Goal: Task Accomplishment & Management: Manage account settings

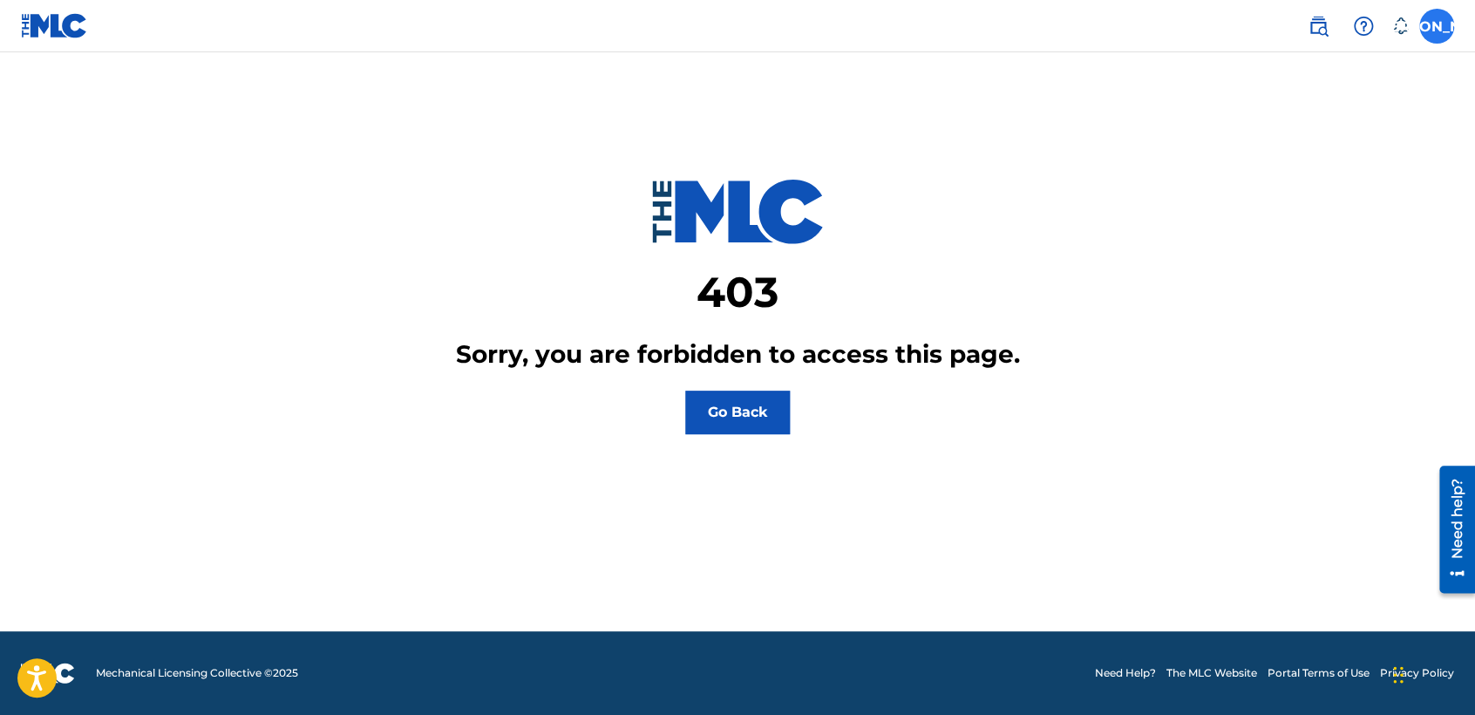
click at [1436, 12] on label at bounding box center [1436, 26] width 35 height 35
click at [1436, 26] on input "JA [PERSON_NAME] [PERSON_NAME] [EMAIL_ADDRESS][DOMAIN_NAME] Notification Prefer…" at bounding box center [1436, 26] width 0 height 0
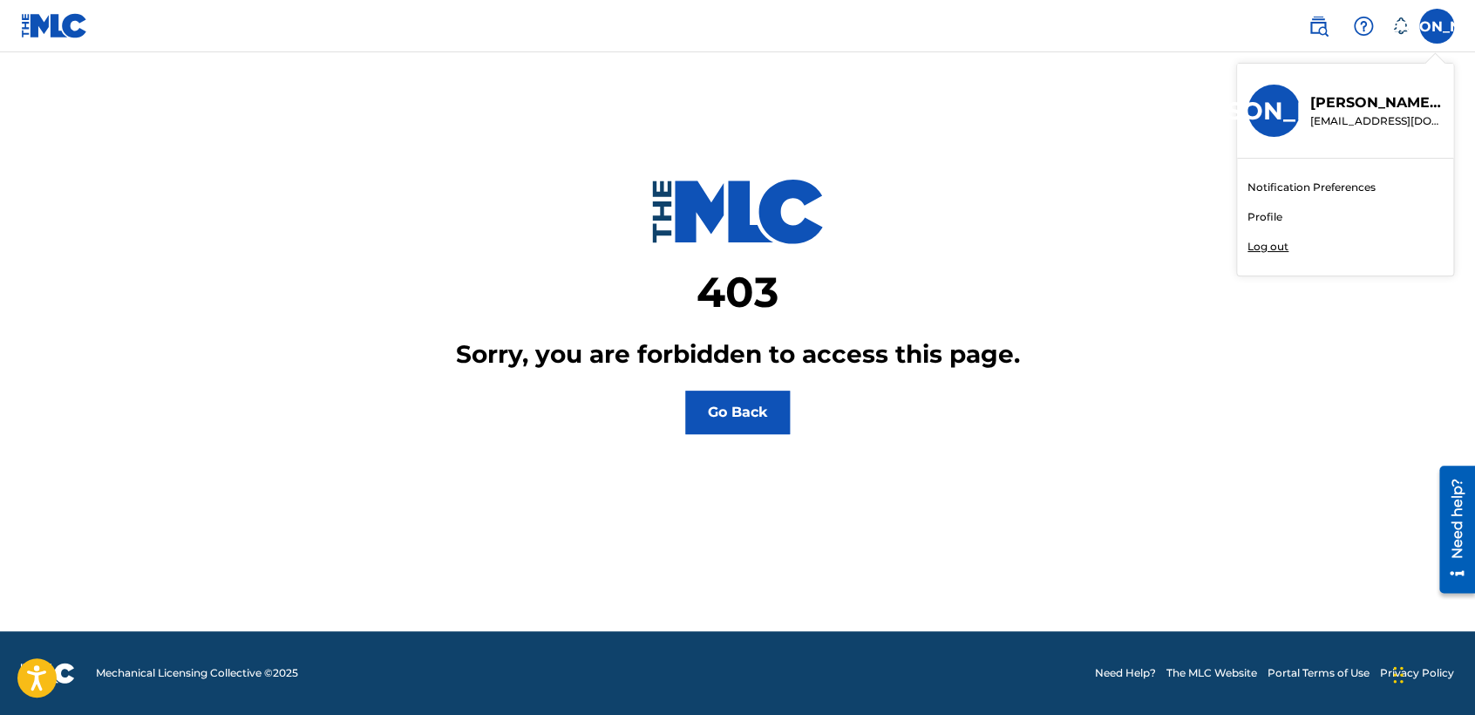
click at [1272, 215] on link "Profile" at bounding box center [1264, 217] width 35 height 16
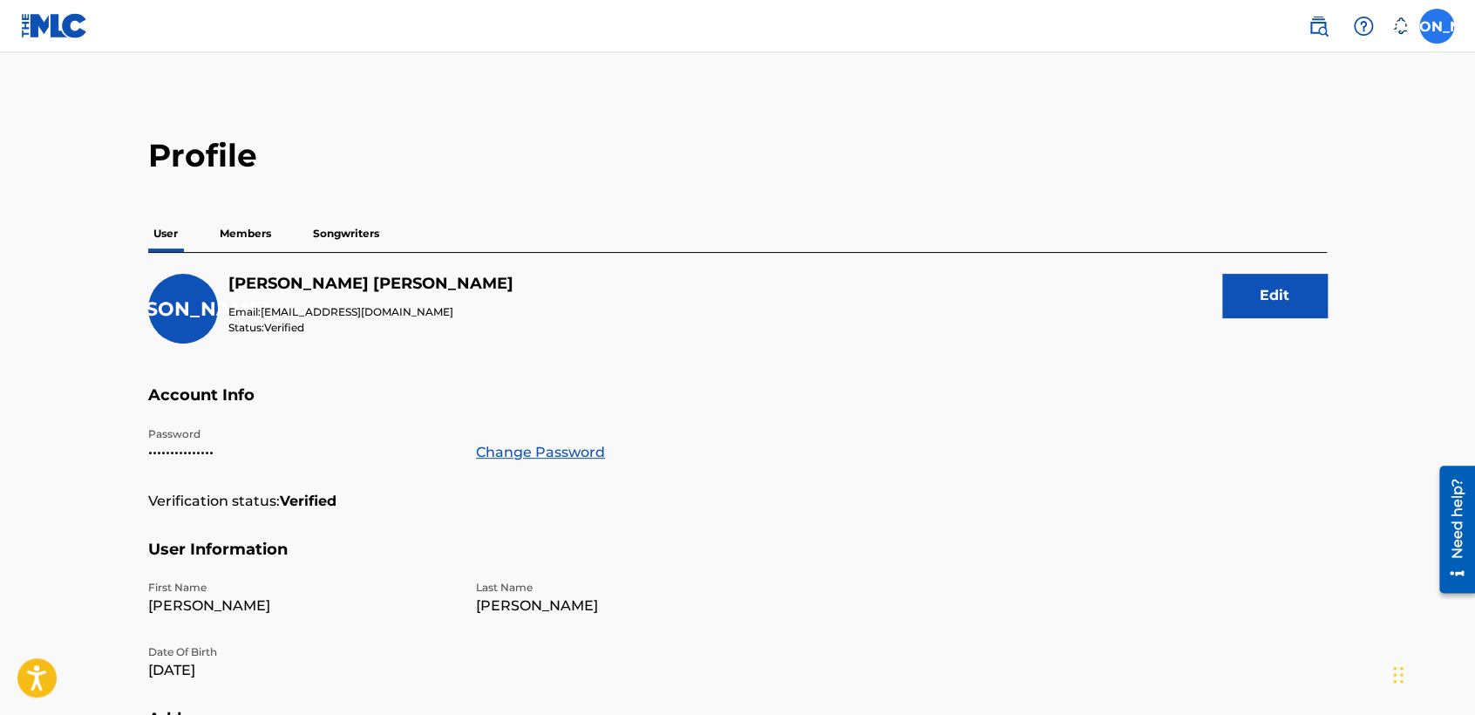
click at [1441, 23] on label at bounding box center [1436, 26] width 35 height 35
click at [1436, 26] on input "JA [PERSON_NAME] [PERSON_NAME] [EMAIL_ADDRESS][DOMAIN_NAME] Notification Prefer…" at bounding box center [1436, 26] width 0 height 0
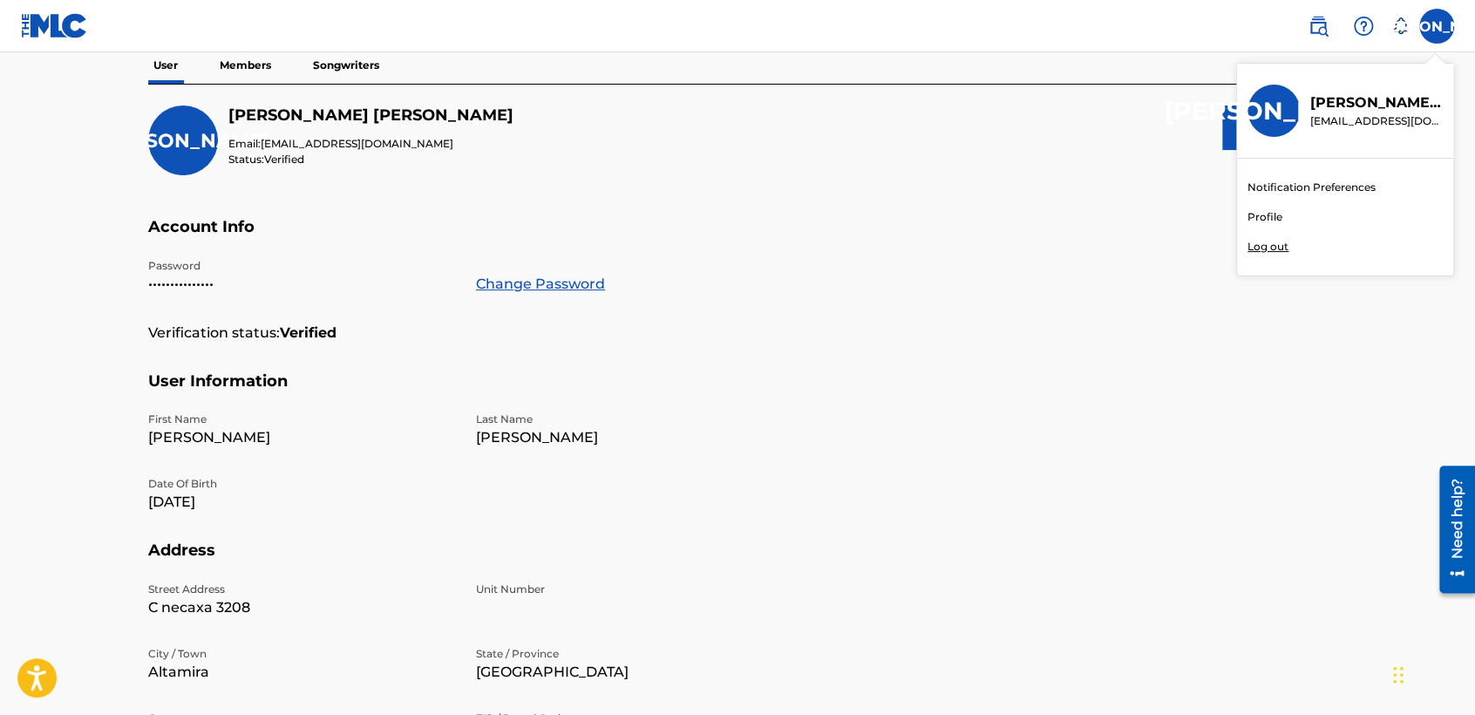
scroll to position [458, 0]
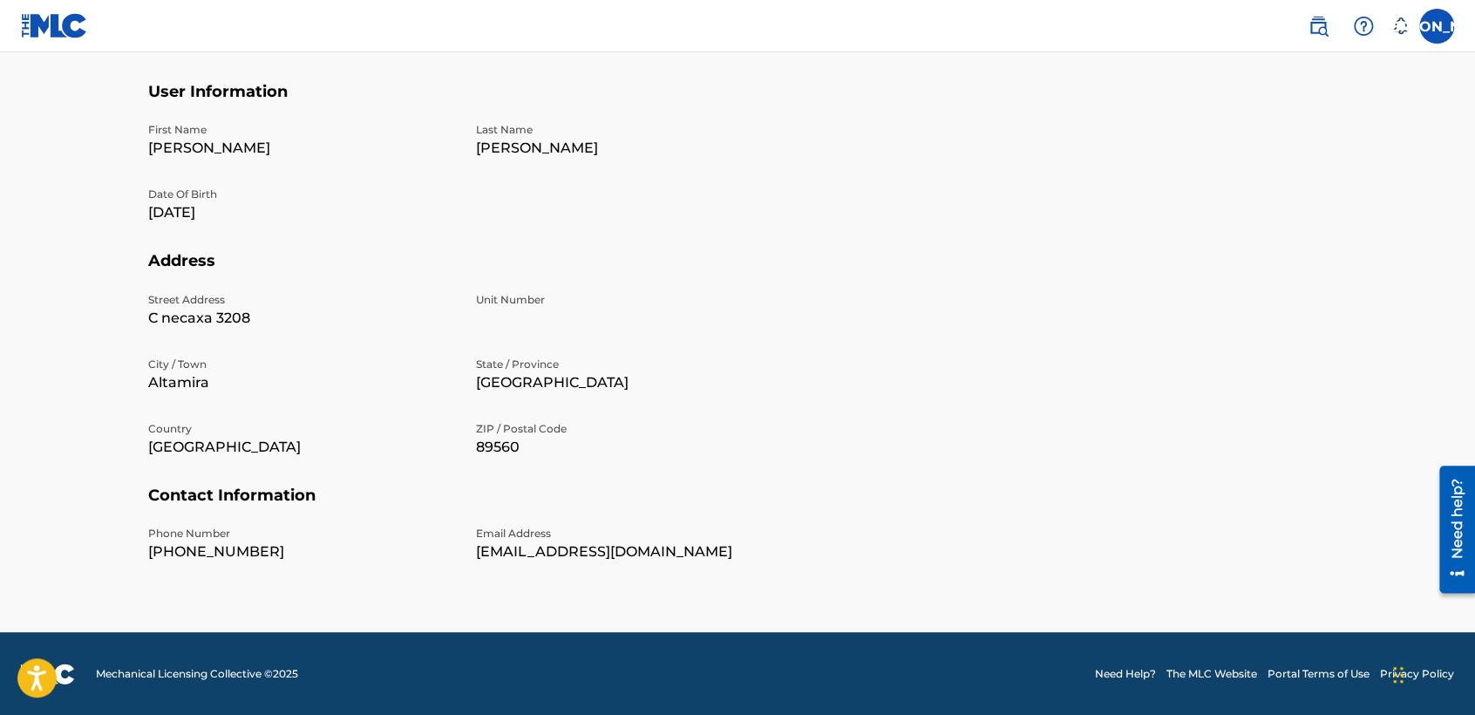
click at [498, 495] on h5 "Contact Information" at bounding box center [737, 505] width 1178 height 41
click at [1442, 37] on label at bounding box center [1436, 26] width 35 height 35
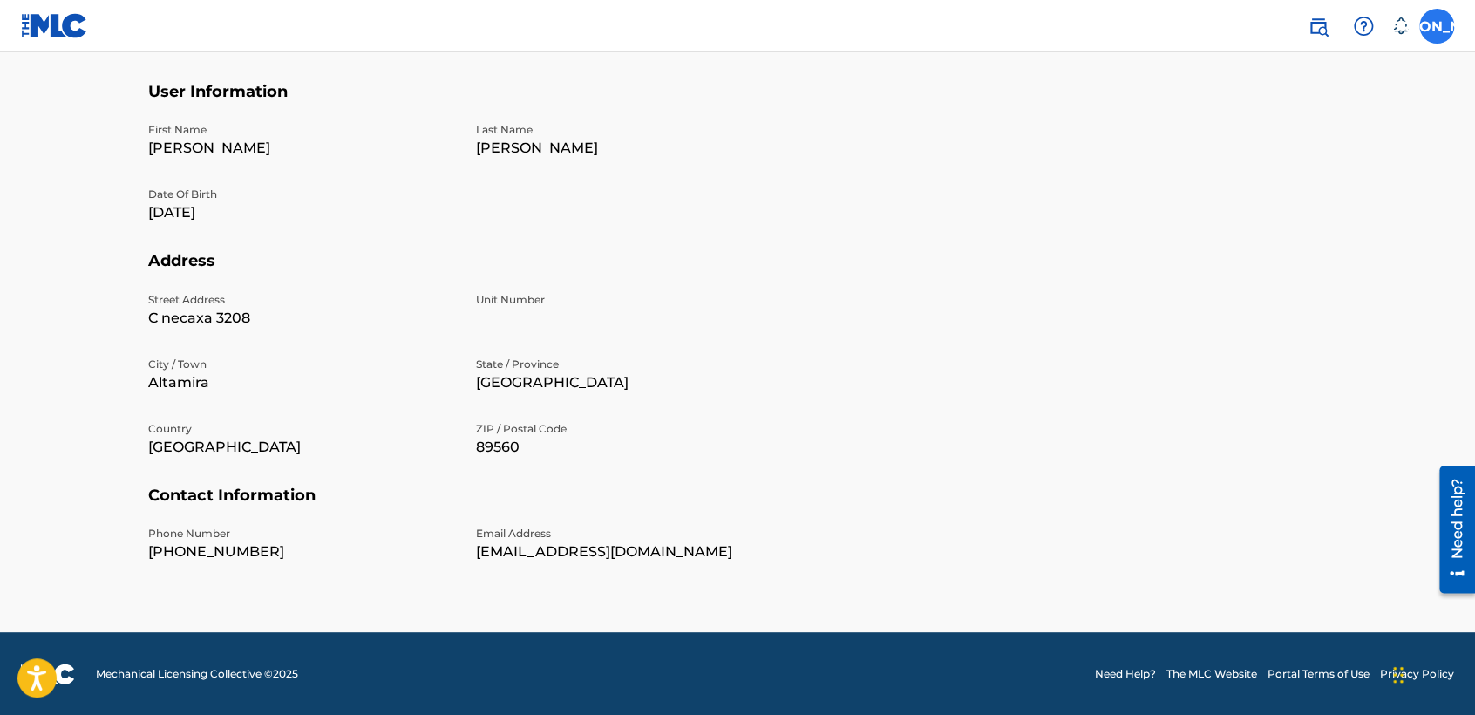
click at [1436, 26] on input "JA [PERSON_NAME] [PERSON_NAME] [EMAIL_ADDRESS][DOMAIN_NAME] Notification Prefer…" at bounding box center [1436, 26] width 0 height 0
click at [1271, 236] on div "Notification Preferences Profile Log out" at bounding box center [1345, 217] width 216 height 117
click at [1436, 26] on input "JA [PERSON_NAME] [PERSON_NAME] [EMAIL_ADDRESS][DOMAIN_NAME] Notification Prefer…" at bounding box center [1436, 26] width 0 height 0
click at [1282, 249] on p "Log out" at bounding box center [1267, 247] width 41 height 16
click at [1436, 26] on input "JA [PERSON_NAME] [PERSON_NAME] [EMAIL_ADDRESS][DOMAIN_NAME] Notification Prefer…" at bounding box center [1436, 26] width 0 height 0
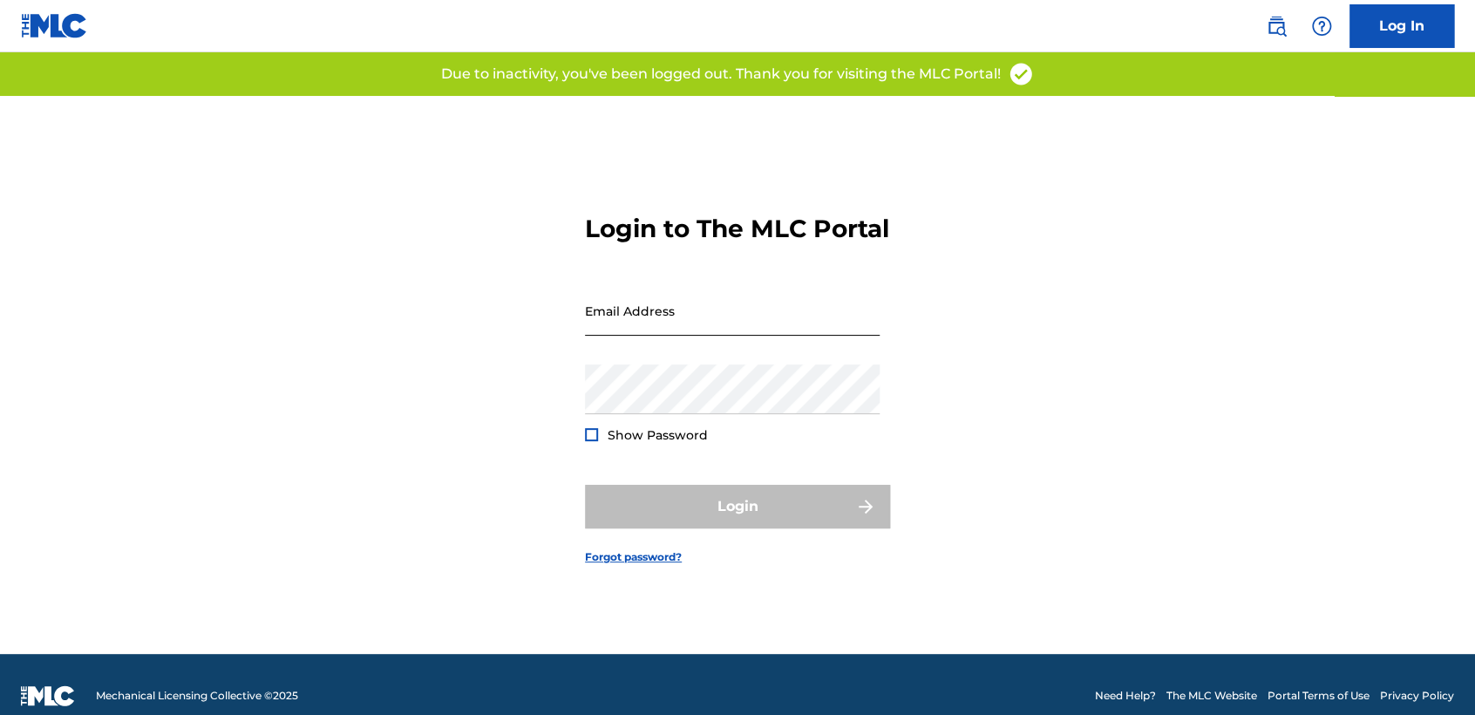
type input "[EMAIL_ADDRESS][DOMAIN_NAME]"
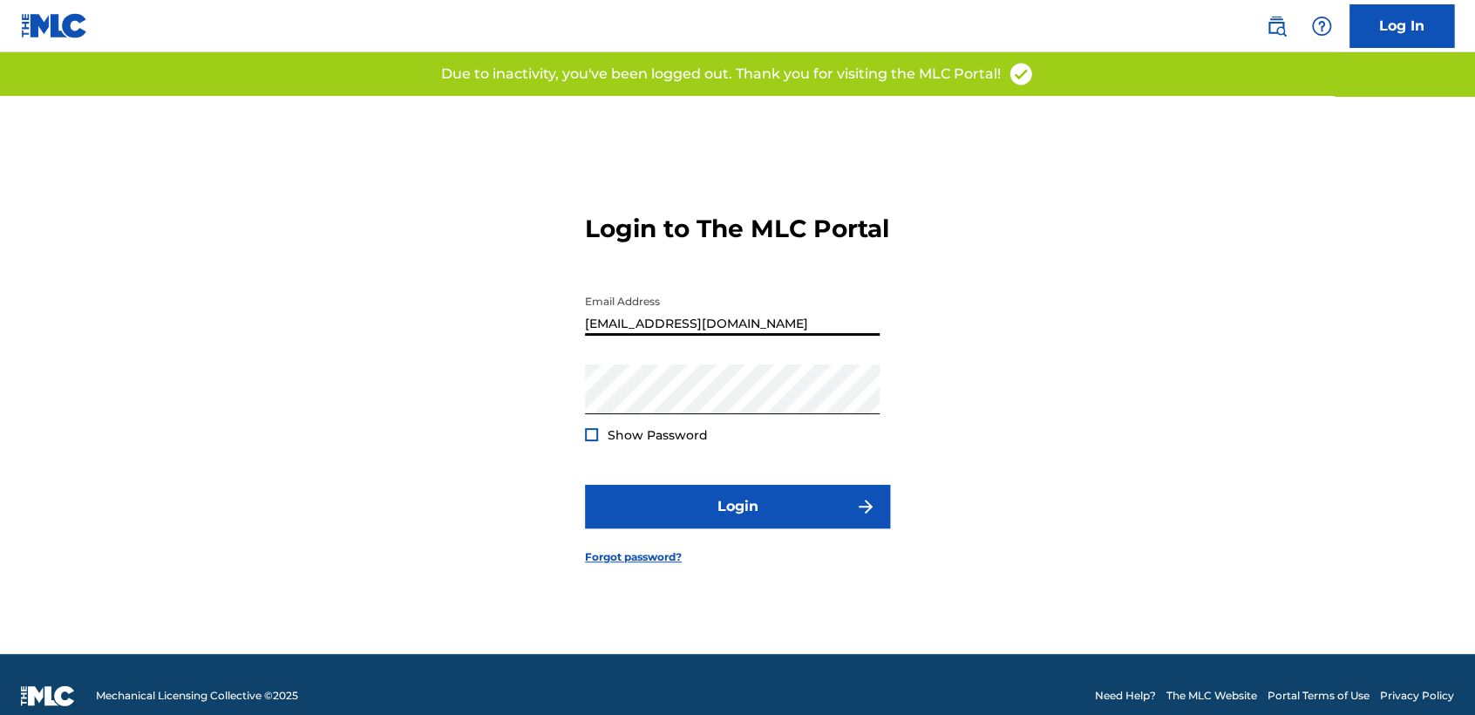
click at [728, 317] on input "[EMAIL_ADDRESS][DOMAIN_NAME]" at bounding box center [732, 311] width 295 height 50
drag, startPoint x: 785, startPoint y: 321, endPoint x: 350, endPoint y: 405, distance: 443.1
click at [353, 405] on div "Login to The MLC Portal Email Address [EMAIL_ADDRESS][DOMAIN_NAME] Password Sho…" at bounding box center [737, 375] width 1220 height 558
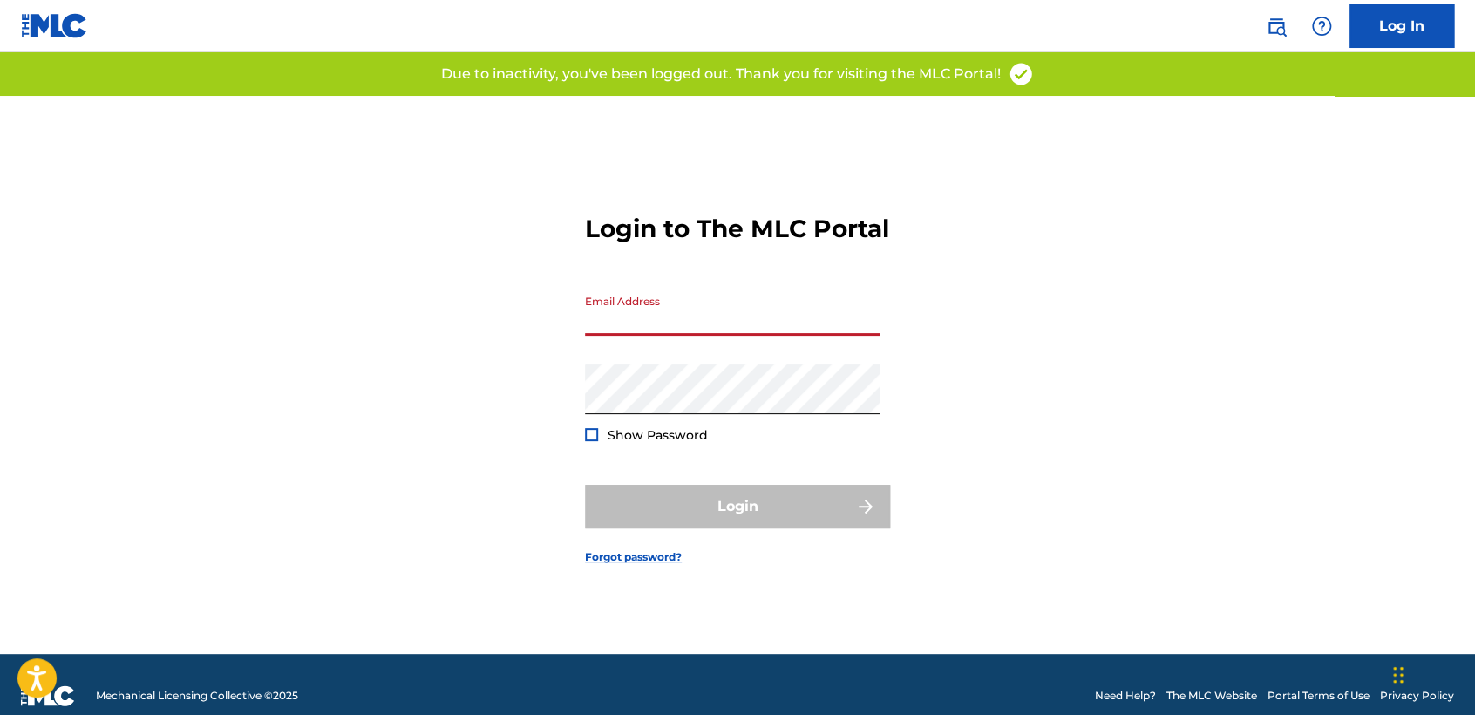
click at [1363, 470] on main "Login to The MLC Portal Email Address Password Show Password Login Forgot passw…" at bounding box center [737, 352] width 1475 height 601
click at [240, 390] on div "Login to The MLC Portal Email Address Password Show Password Login Forgot passw…" at bounding box center [737, 375] width 1220 height 558
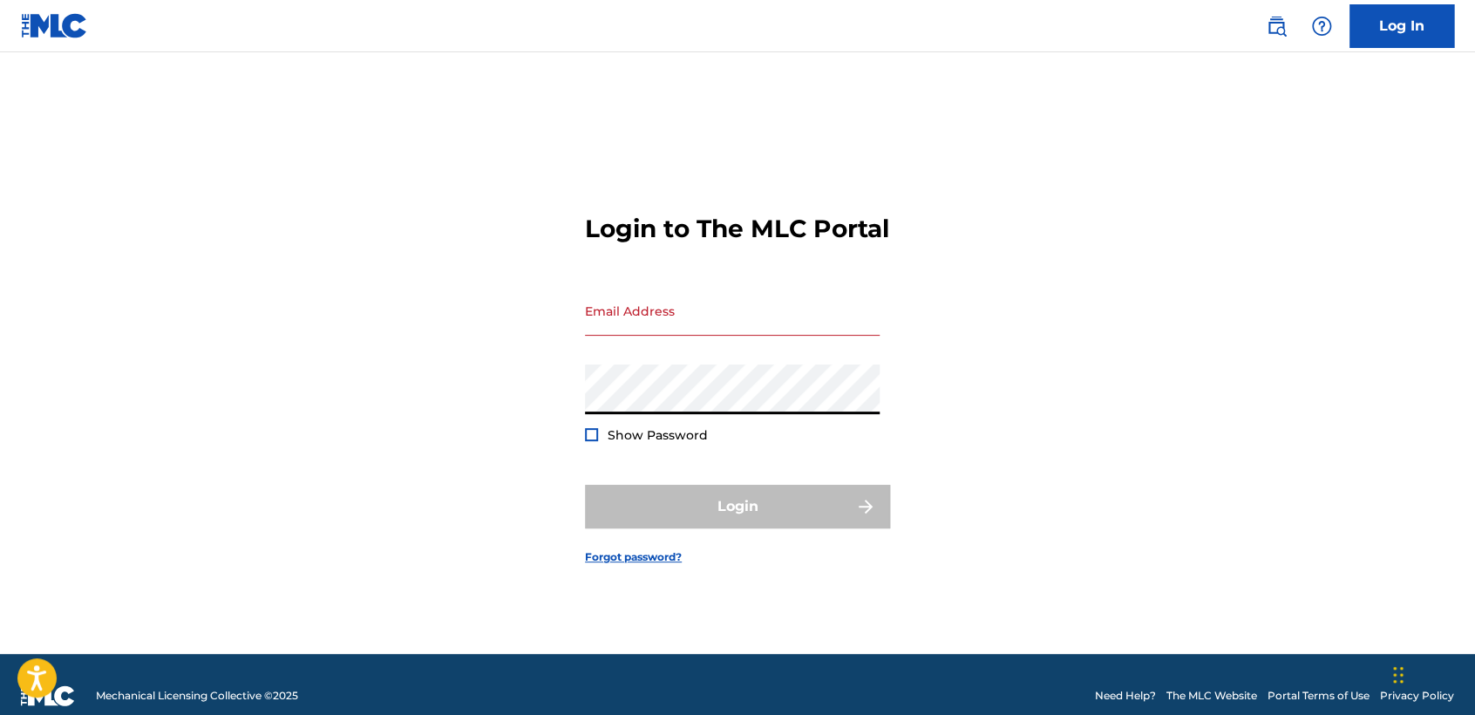
type input "[EMAIL_ADDRESS][DOMAIN_NAME]"
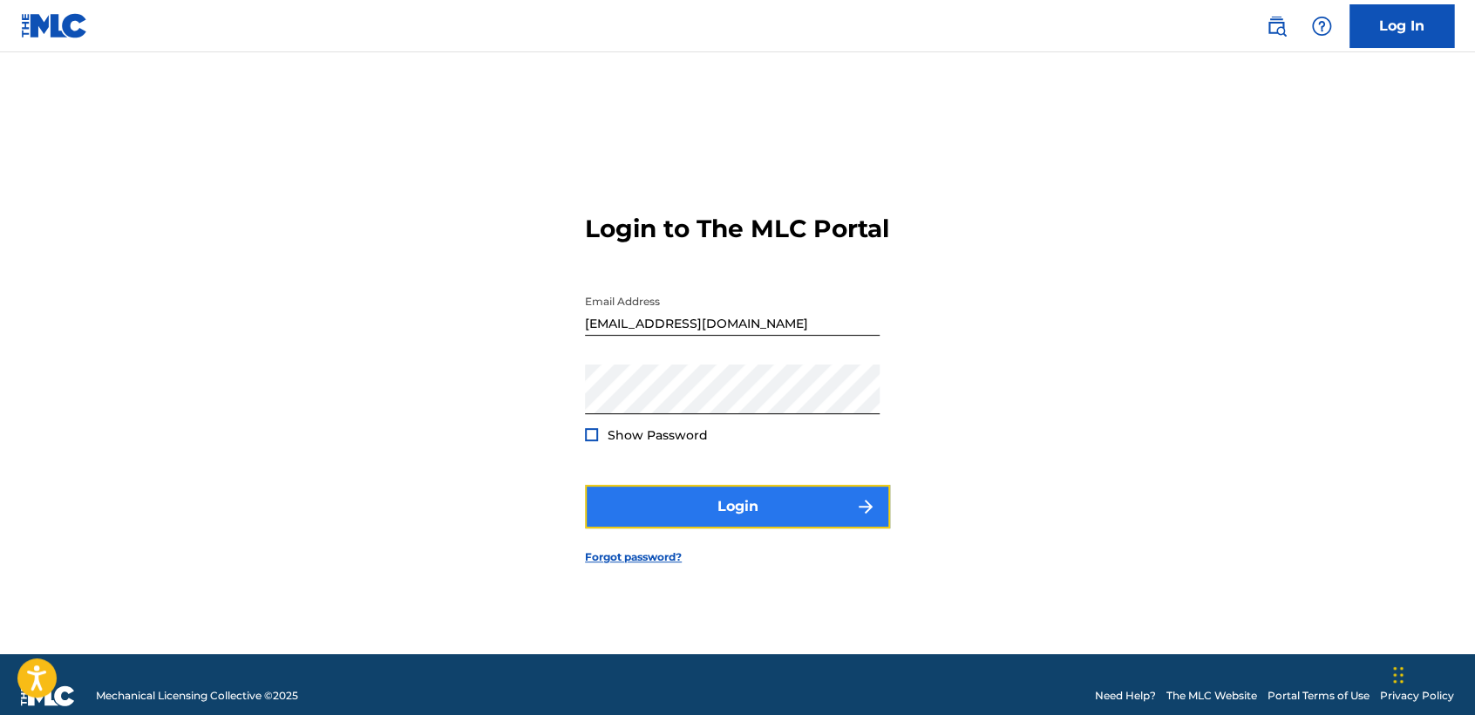
click at [710, 517] on button "Login" at bounding box center [737, 507] width 305 height 44
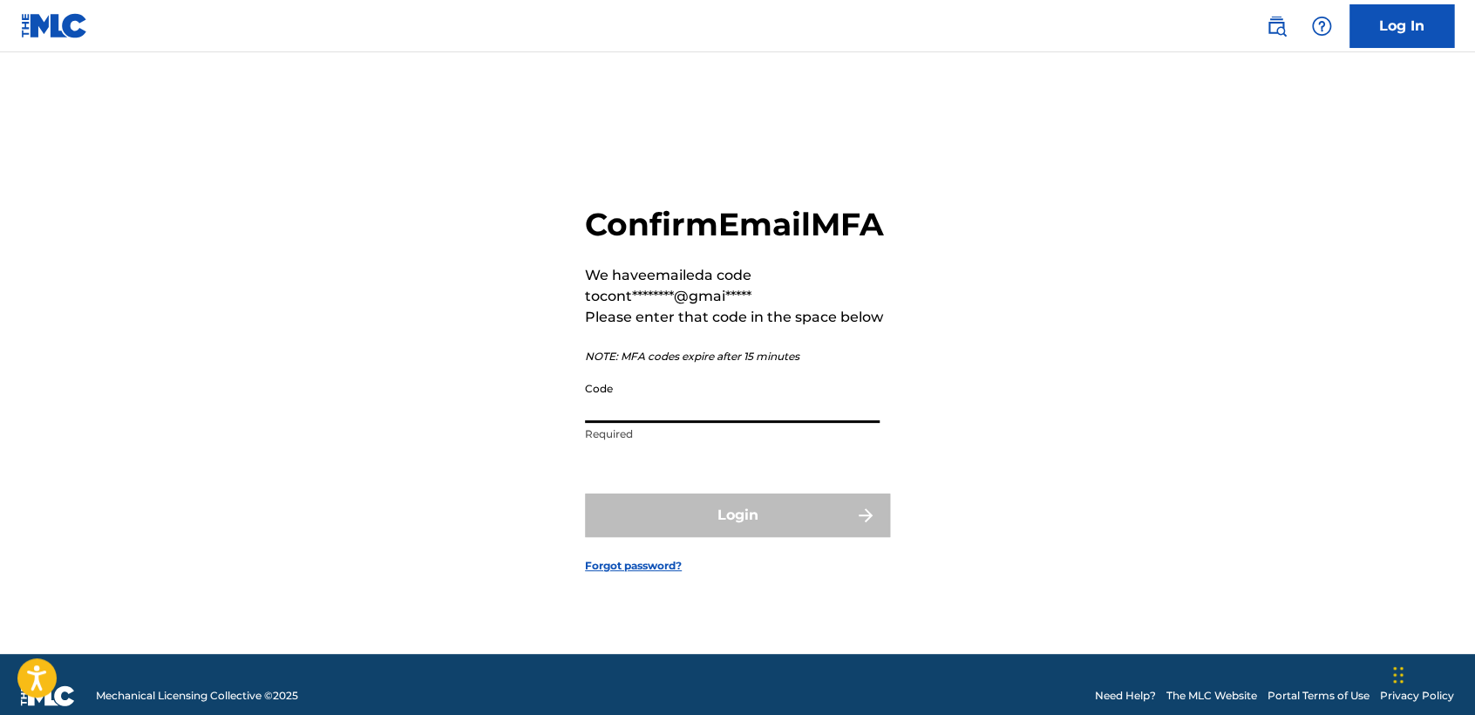
click at [664, 423] on input "Code" at bounding box center [732, 398] width 295 height 50
